Goal: Task Accomplishment & Management: Manage account settings

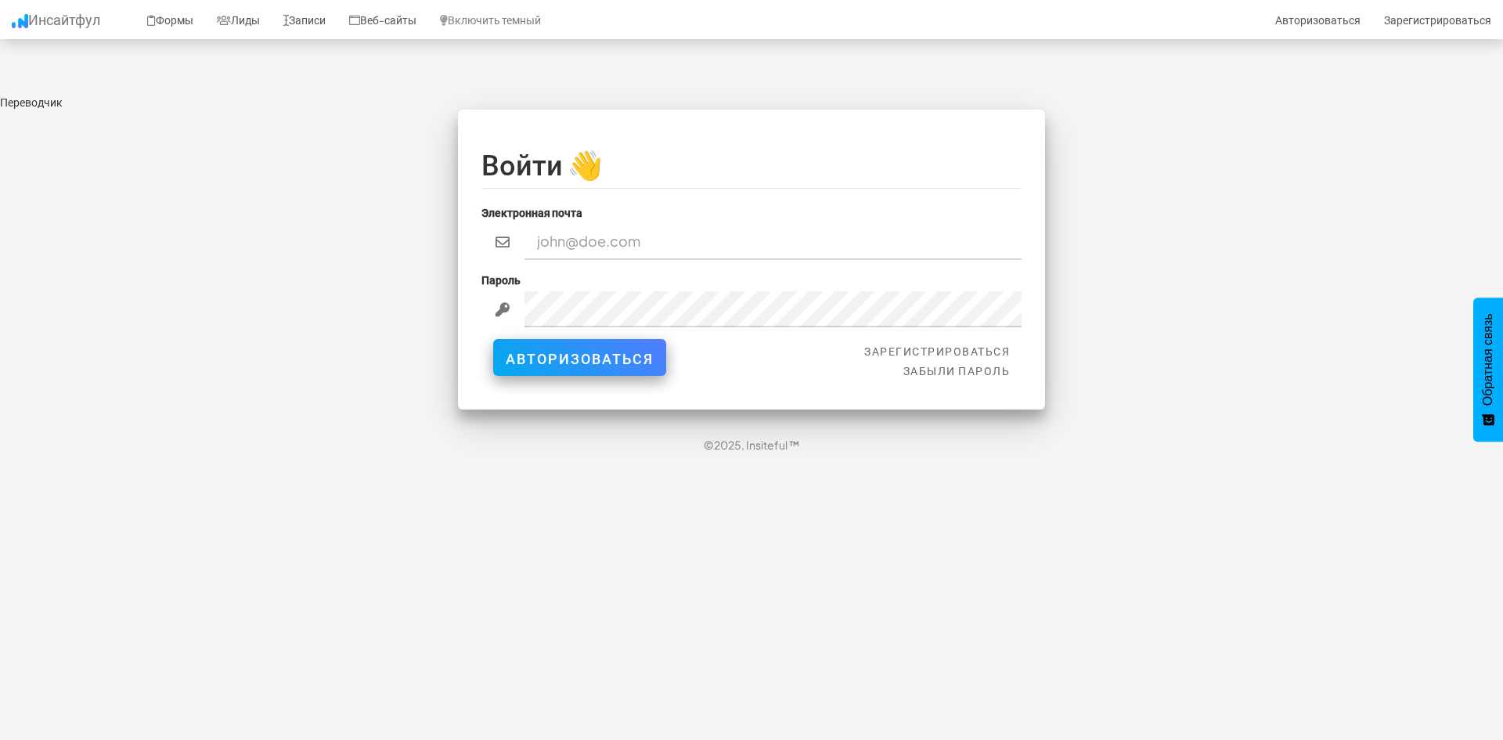
click at [545, 224] on input "email" at bounding box center [774, 242] width 498 height 36
type input "ofabbos1923@gmail.com"
click at [616, 225] on input "ofabbos1923@gmail.com" at bounding box center [774, 242] width 498 height 36
click at [1024, 297] on div "Войти 👋 Электронная почта ofabbos1923@gmail.com Пароль Зарегистрироваться Забыл…" at bounding box center [751, 260] width 587 height 300
click at [906, 284] on div "Пароль" at bounding box center [751, 300] width 540 height 56
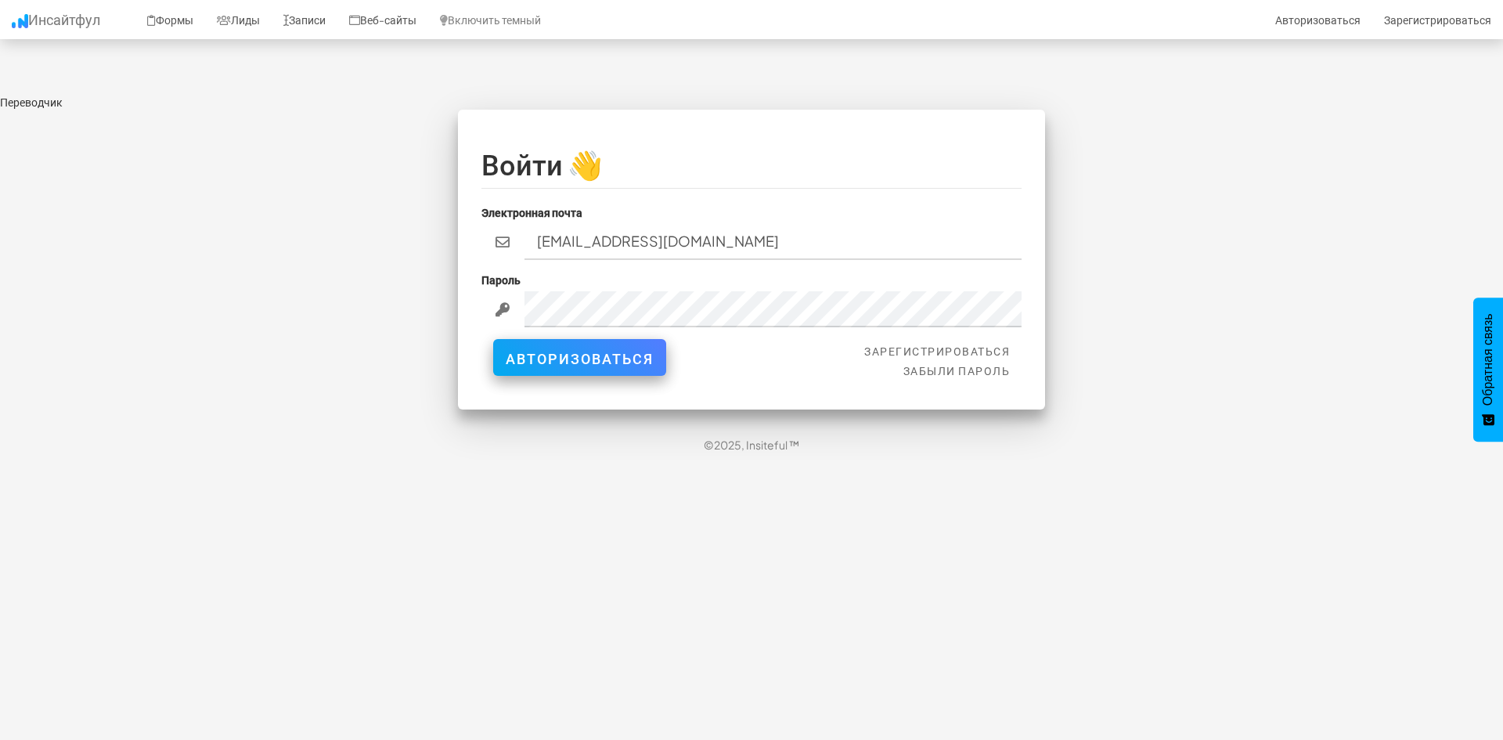
click at [686, 253] on fieldset "Войти 👋 Электронная почта ofabbos1923@gmail.com Пароль Зарегистрироваться Забыл…" at bounding box center [751, 259] width 540 height 253
click at [589, 241] on input "ofabbos1923@gmail.com" at bounding box center [774, 242] width 498 height 36
click at [575, 345] on font "Авторизоваться" at bounding box center [580, 354] width 148 height 18
